Goal: Information Seeking & Learning: Learn about a topic

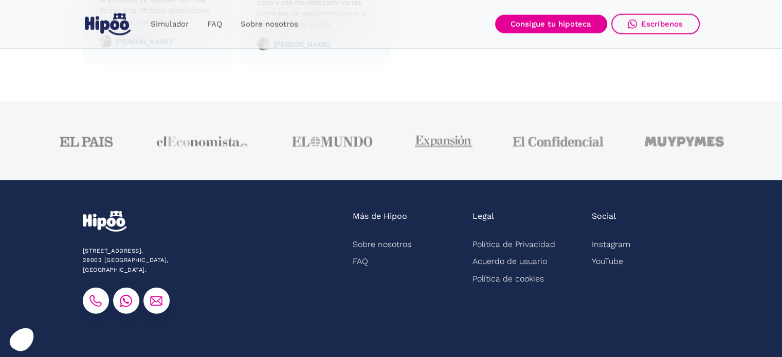
scroll to position [2677, 0]
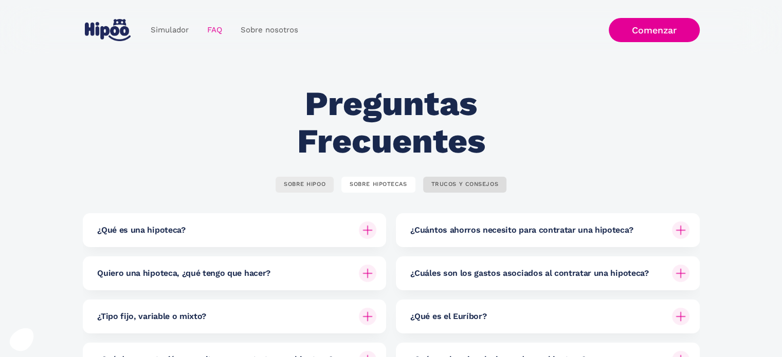
click at [294, 187] on div "SOBRE HIPOO" at bounding box center [305, 185] width 42 height 8
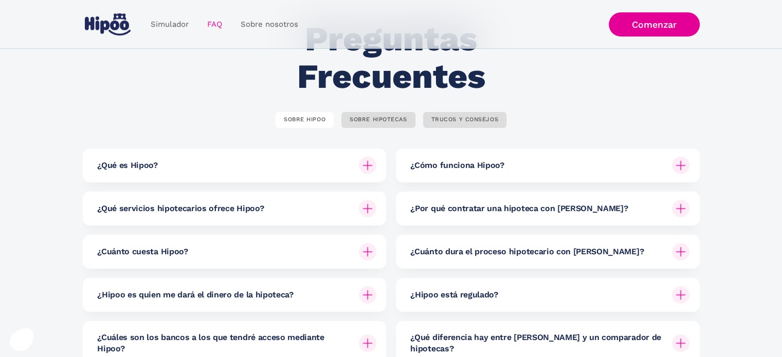
scroll to position [65, 0]
click at [234, 245] on div "¿Cuánto cuesta Hipoo?" at bounding box center [236, 251] width 279 height 34
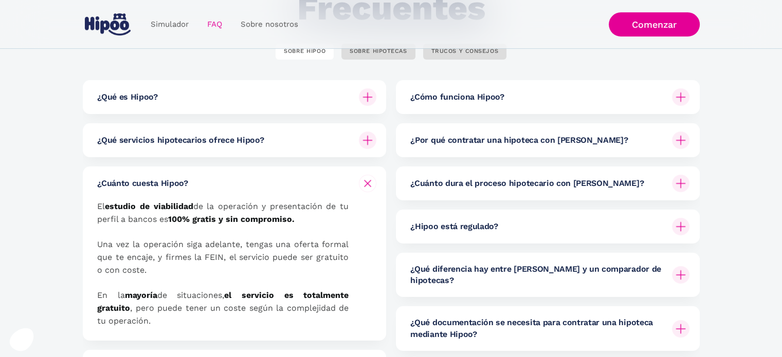
scroll to position [168, 0]
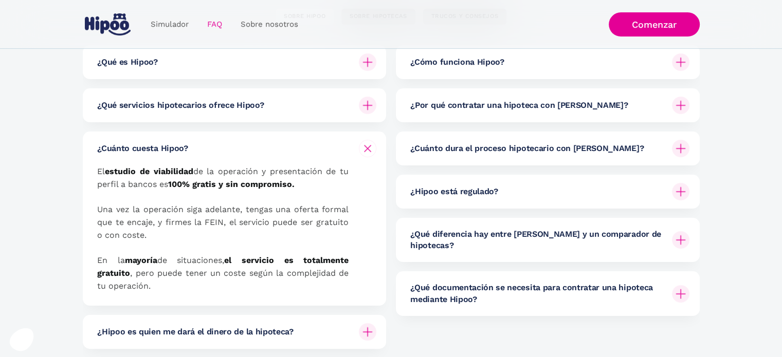
click at [164, 271] on p "El estudio de viabilidad de la operación y presentación de tu perfil a bancos e…" at bounding box center [222, 228] width 251 height 127
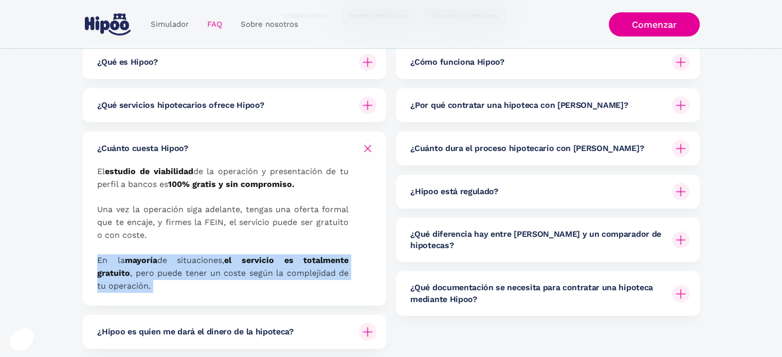
click at [164, 271] on p "El estudio de viabilidad de la operación y presentación de tu perfil a bancos e…" at bounding box center [222, 228] width 251 height 127
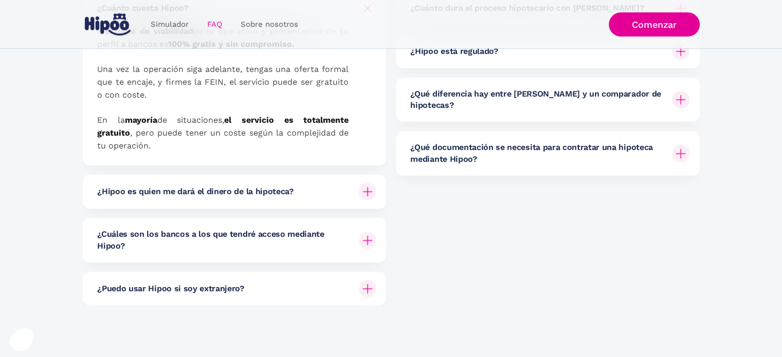
scroll to position [312, 0]
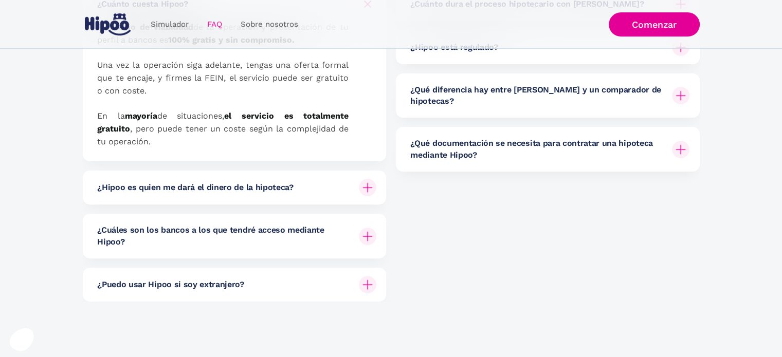
click at [173, 241] on h6 "¿Cuáles son los bancos a los que tendré acceso mediante Hipoo?" at bounding box center [223, 236] width 253 height 23
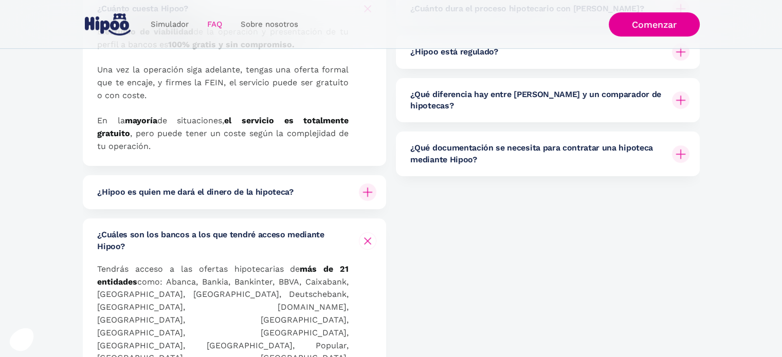
scroll to position [291, 0]
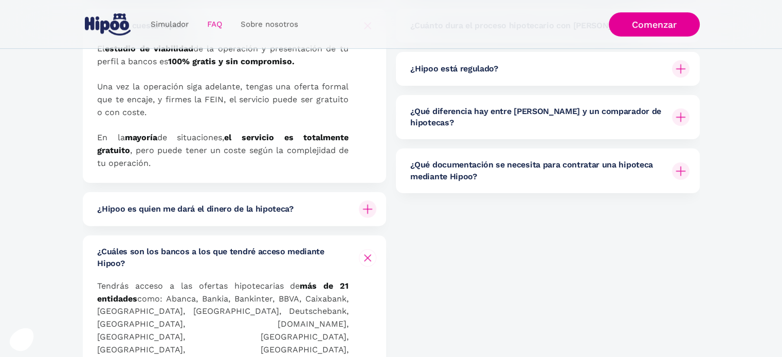
click at [177, 219] on div "¿Hipoo es quien me dará el dinero de la hipoteca?" at bounding box center [236, 209] width 279 height 34
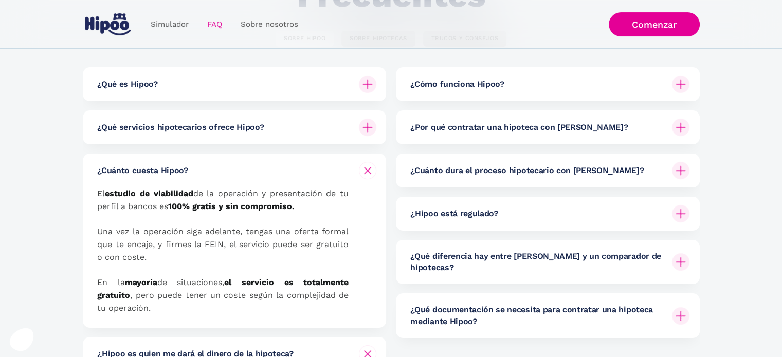
scroll to position [145, 0]
click at [146, 141] on div "¿Qué servicios hipotecarios ofrece Hipoo?" at bounding box center [236, 128] width 279 height 34
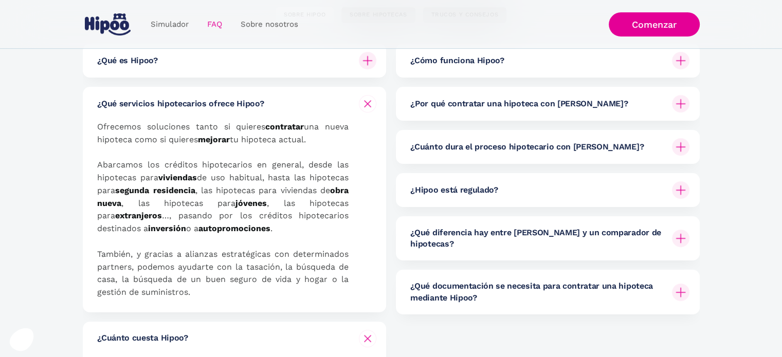
scroll to position [33, 0]
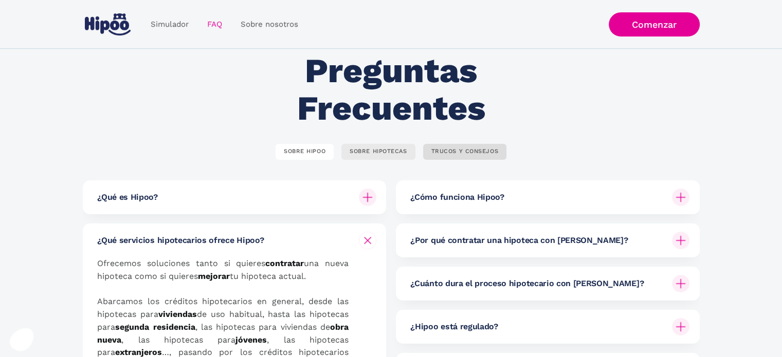
click at [374, 149] on div "SOBRE HIPOTECAS" at bounding box center [377, 152] width 57 height 8
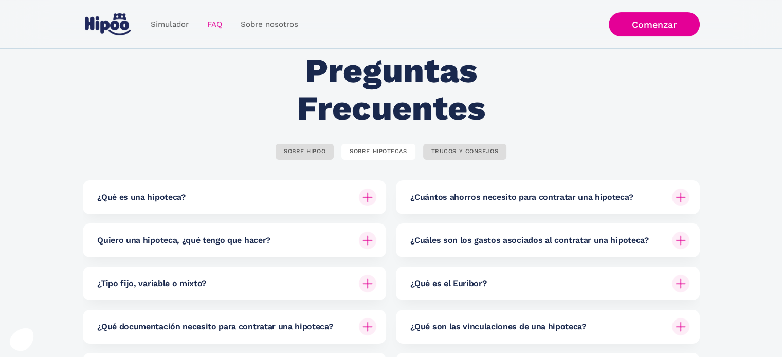
click at [442, 236] on h6 "¿Cuáles son los gastos asociados al contratar una hipoteca?" at bounding box center [529, 240] width 238 height 11
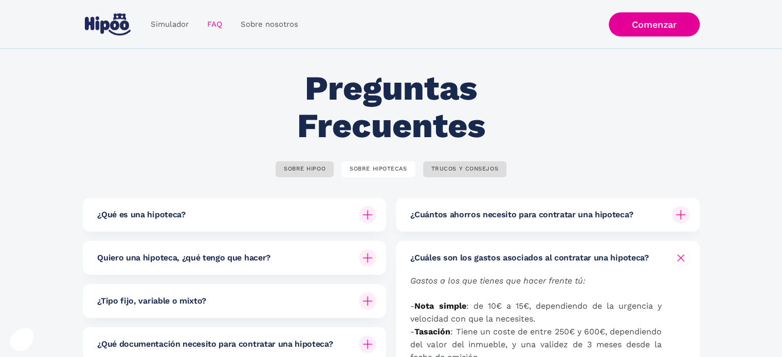
scroll to position [14, 0]
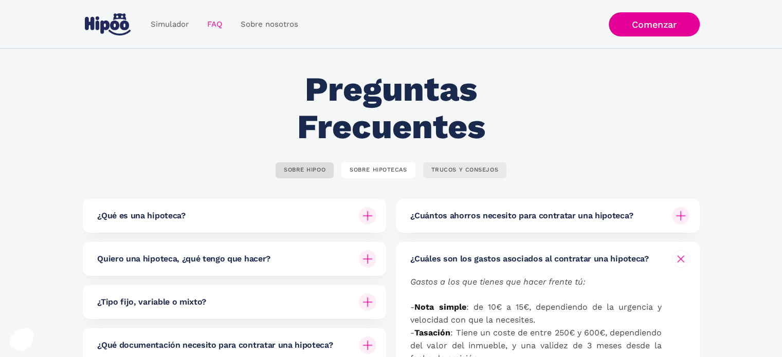
click at [487, 173] on div "TRUCOS Y CONSEJOS" at bounding box center [464, 171] width 67 height 8
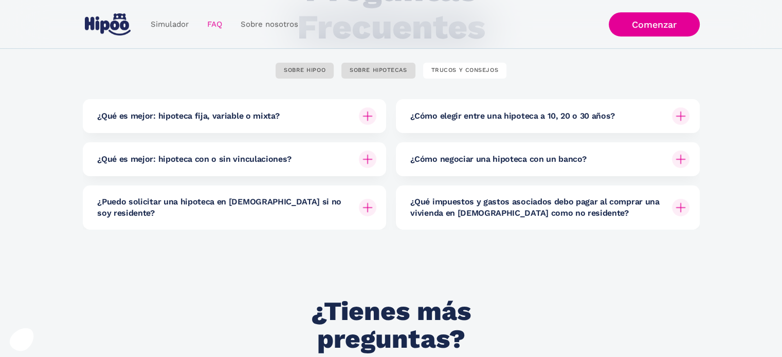
scroll to position [113, 0]
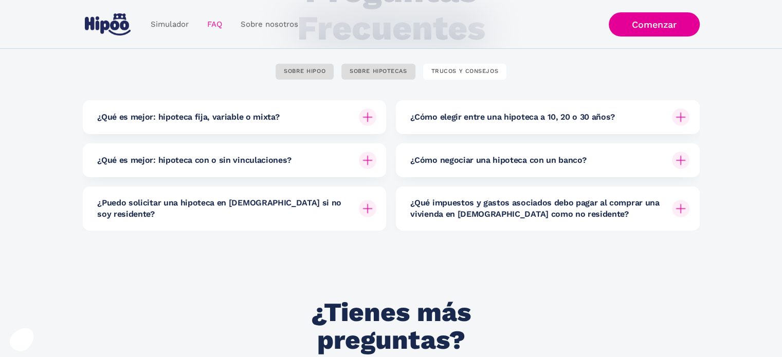
click at [488, 164] on h6 "¿Cómo negociar una hipoteca con un banco?" at bounding box center [498, 160] width 176 height 11
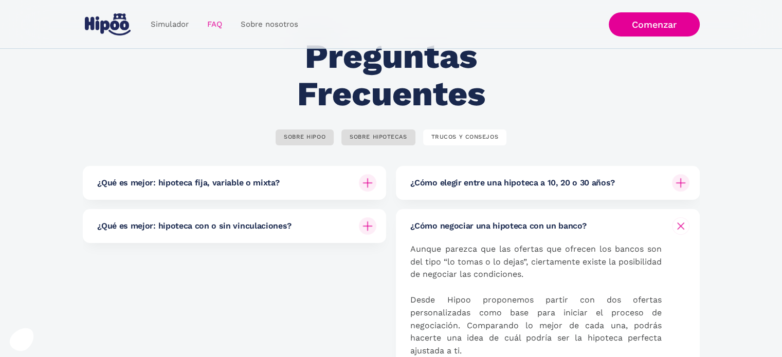
scroll to position [0, 0]
